Goal: Use online tool/utility: Utilize a website feature to perform a specific function

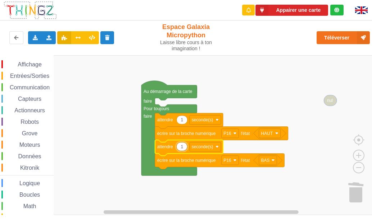
scroll to position [5, 0]
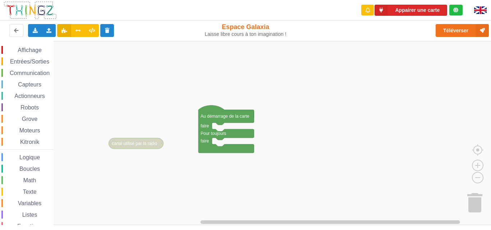
click at [29, 130] on span "Moteurs" at bounding box center [29, 131] width 23 height 6
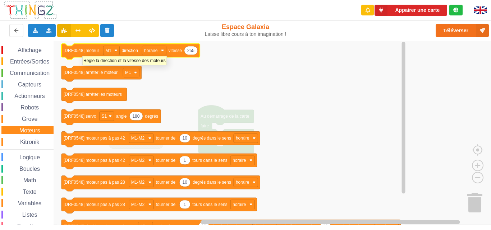
click at [82, 52] on text "[DRF0548] moteur" at bounding box center [82, 50] width 36 height 5
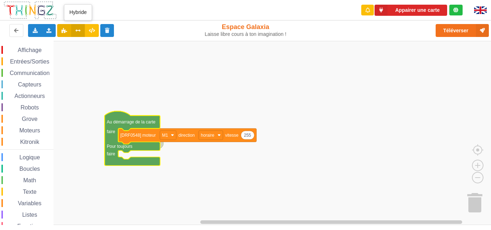
click at [77, 29] on icon at bounding box center [78, 30] width 6 height 4
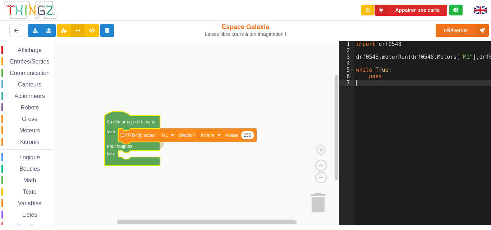
click at [355, 83] on div "import drf0548 drf0548 . motorRun ( drf0548 . Motors [ "M1" ] , drf0548 . Dir […" at bounding box center [447, 137] width 187 height 192
click at [350, 98] on div "1 2 3 4 5 6 7" at bounding box center [346, 137] width 15 height 192
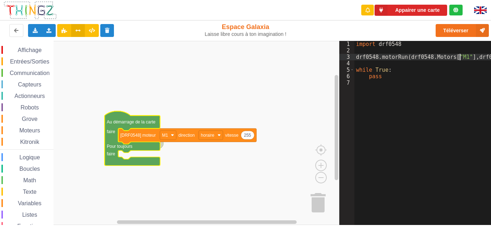
click at [458, 57] on div "import drf0548 drf0548 . motorRun ( drf0548 . Motors [ "M1" ] , drf0548 . Dir […" at bounding box center [447, 137] width 187 height 192
click at [457, 56] on div "import drf0548 drf0548 . motorRun ( drf0548 . Motors [ "M1" ] , drf0548 . Dir […" at bounding box center [425, 130] width 142 height 179
click at [91, 32] on icon at bounding box center [92, 30] width 6 height 4
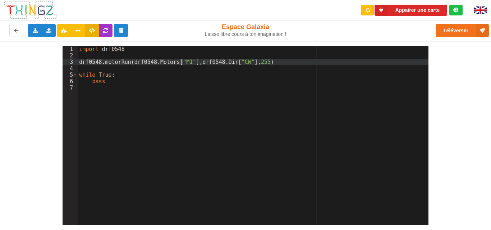
click at [181, 63] on div "import drf0548 drf0548 . motorRun ( drf0548 . Motors [ "M1" ] , drf0548 . Dir […" at bounding box center [253, 142] width 351 height 192
